Goal: Information Seeking & Learning: Learn about a topic

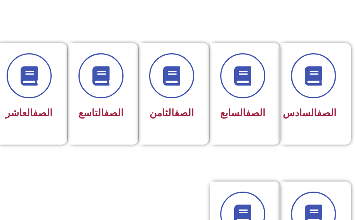
scroll to position [350, 0]
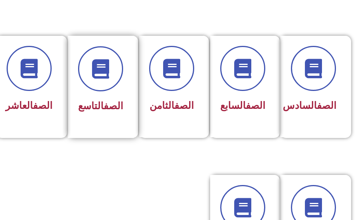
click at [119, 92] on div "الصف التاسع" at bounding box center [100, 81] width 45 height 70
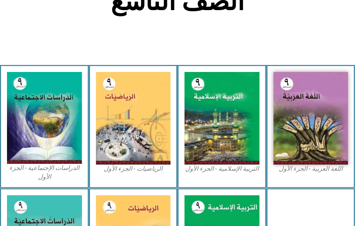
scroll to position [233, 0]
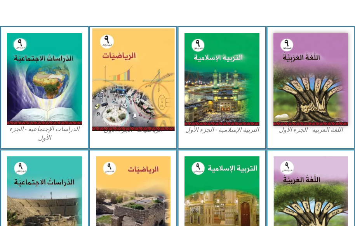
click at [121, 92] on img at bounding box center [133, 79] width 82 height 102
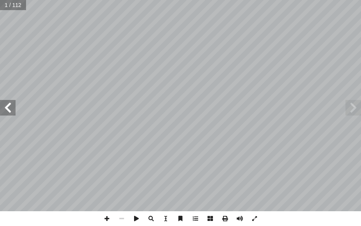
click at [5, 101] on span at bounding box center [8, 108] width 16 height 16
click at [9, 104] on span at bounding box center [8, 108] width 16 height 16
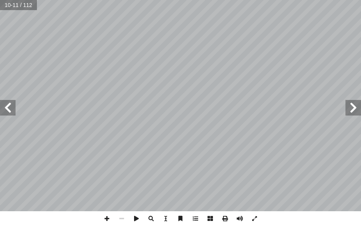
click at [9, 104] on span at bounding box center [8, 108] width 16 height 16
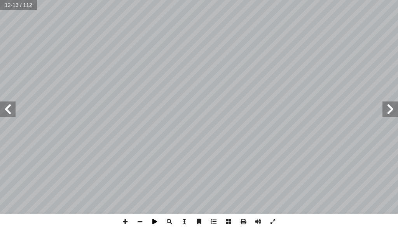
click at [154, 219] on span at bounding box center [154, 221] width 15 height 15
click at [361, 116] on span at bounding box center [390, 109] width 16 height 16
click at [361, 115] on span at bounding box center [390, 109] width 16 height 16
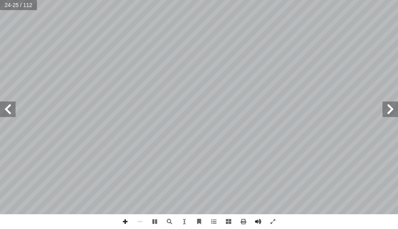
click at [361, 115] on span at bounding box center [390, 109] width 16 height 16
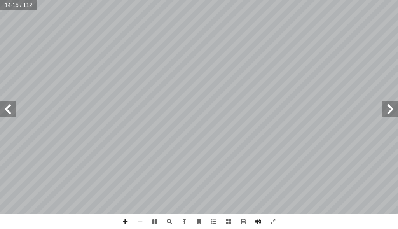
click at [361, 113] on span at bounding box center [390, 109] width 16 height 16
click at [361, 112] on span at bounding box center [390, 109] width 16 height 16
click at [123, 220] on span at bounding box center [125, 221] width 15 height 15
click at [361, 114] on span at bounding box center [390, 109] width 16 height 16
click at [361, 110] on span at bounding box center [390, 109] width 16 height 16
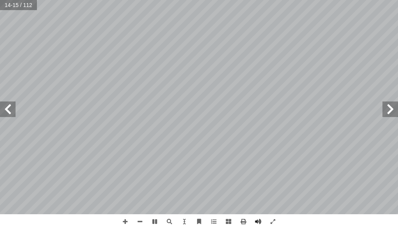
click at [361, 108] on span at bounding box center [390, 109] width 16 height 16
click at [361, 116] on span at bounding box center [390, 109] width 16 height 16
click at [361, 110] on span at bounding box center [390, 109] width 16 height 16
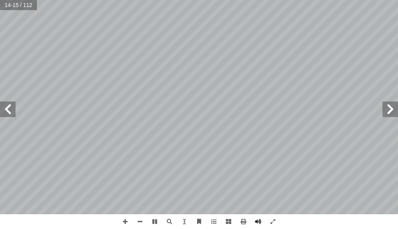
click at [361, 108] on span at bounding box center [390, 109] width 16 height 16
click at [361, 113] on span at bounding box center [390, 109] width 16 height 16
click at [361, 112] on span at bounding box center [390, 109] width 16 height 16
click at [361, 109] on span at bounding box center [390, 109] width 16 height 16
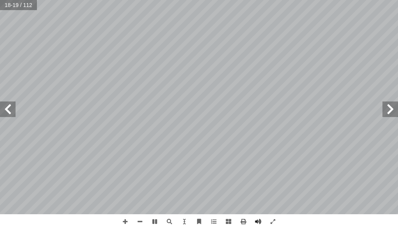
click at [13, 115] on span at bounding box center [8, 109] width 16 height 16
